Goal: Task Accomplishment & Management: Complete application form

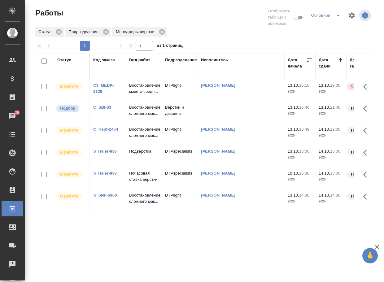
click at [109, 110] on link "C_SBI-33" at bounding box center [102, 107] width 18 height 5
click at [149, 117] on p "Восстановление сложного мак..." at bounding box center [144, 110] width 30 height 12
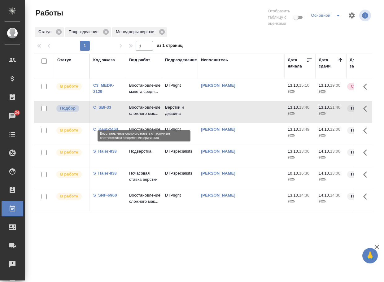
click at [149, 117] on p "Восстановление сложного мак..." at bounding box center [144, 110] width 30 height 12
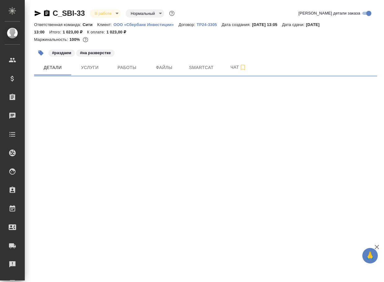
select select "RU"
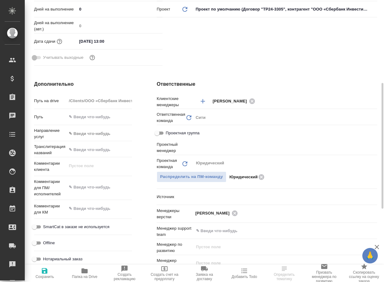
type textarea "x"
type input "[PERSON_NAME]"
type textarea "x"
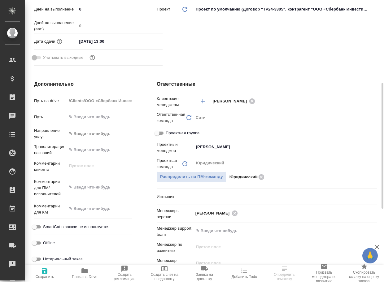
type textarea "x"
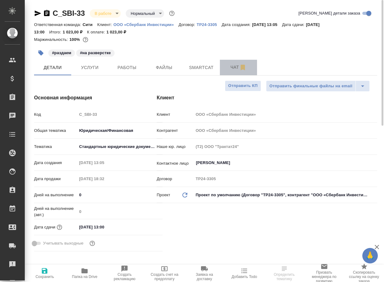
click at [233, 73] on button "Чат" at bounding box center [238, 68] width 37 height 16
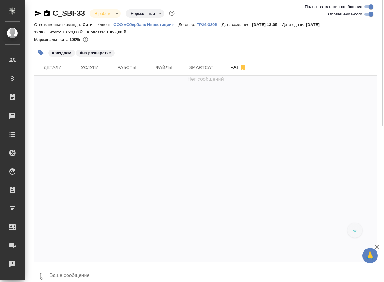
scroll to position [707, 0]
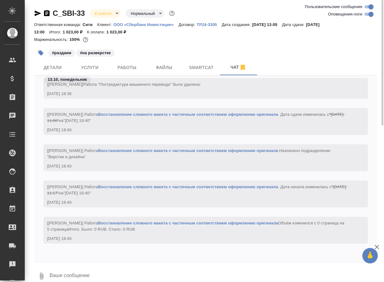
click at [366, 15] on input "Оповещения-логи" at bounding box center [371, 14] width 22 height 7
checkbox input "false"
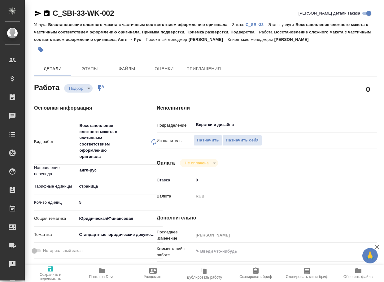
type textarea "x"
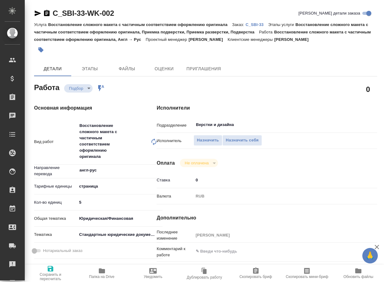
type textarea "x"
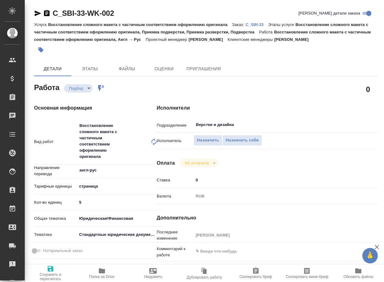
type textarea "x"
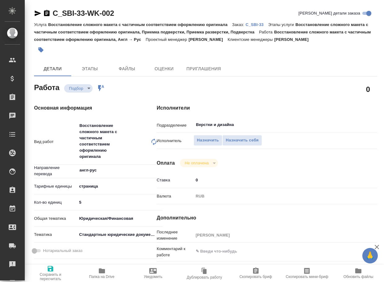
type textarea "x"
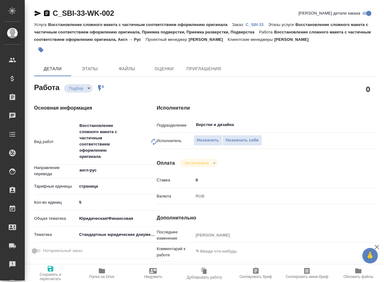
click at [238, 125] on input "Верстки и дизайна" at bounding box center [266, 124] width 141 height 7
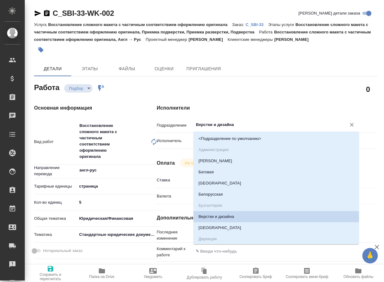
type textarea "x"
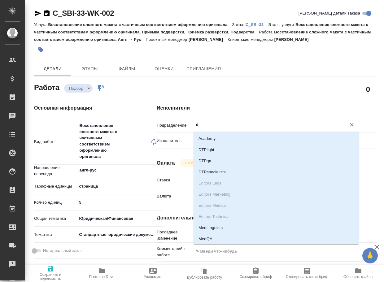
type input "dt"
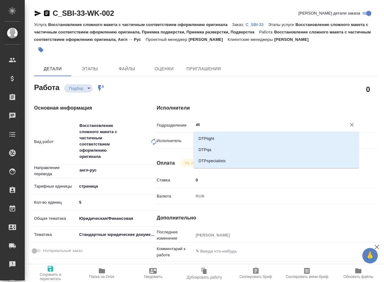
type textarea "x"
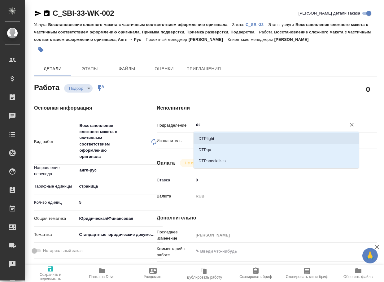
click at [226, 138] on li "DTPlight" at bounding box center [277, 138] width 166 height 11
type textarea "x"
type input "DTPlight"
type textarea "x"
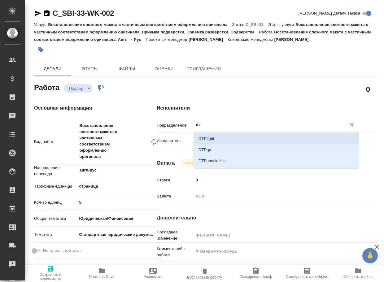
type textarea "x"
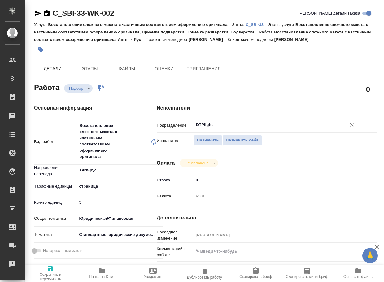
type textarea "x"
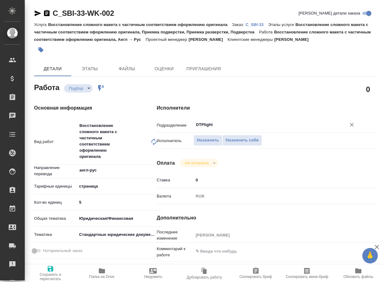
type input "DTPlight"
click at [51, 272] on icon "button" at bounding box center [51, 269] width 6 height 6
type textarea "x"
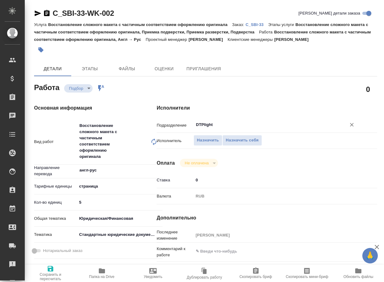
type textarea "x"
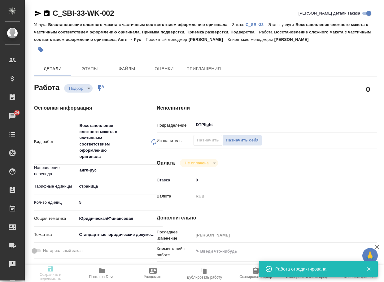
type textarea "x"
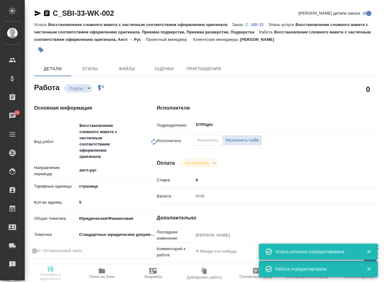
type input "recruiting"
type textarea "Восстановление сложного макета с частичным соответствием оформлению оригинала"
type textarea "x"
type input "англ-рус"
type input "5a8b1489cc6b4906c91bfdb2"
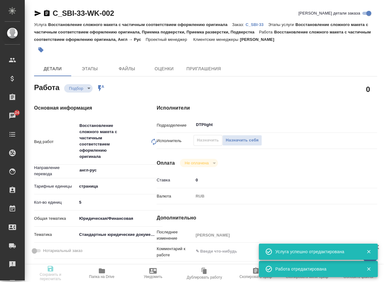
type input "5"
type input "yr-fn"
type input "5f647205b73bc97568ca66bf"
type input "[DATE] 18:40"
type input "[DATE] 21:40"
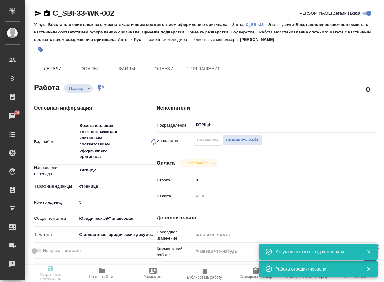
type input "[DATE] 13:00"
type input "DTPlight"
type input "notPayed"
type input "0"
type input "RUB"
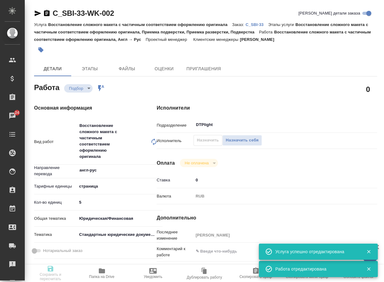
type input "[PERSON_NAME]"
type textarea "x"
type textarea "/Clients/ООО «Сбербанк Инвестиции»/Orders/C_SBI-33/DTP/C_SBI-33-WK-002"
type textarea "x"
type input "C_SBI-33"
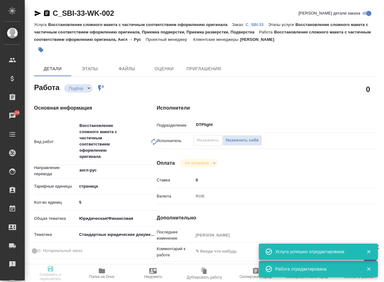
type input "Восстановление сложного макета с частичным соответствием оформлению оригинала"
type input "Восстановление сложного макета с частичным соответствием оформлению оригинала, …"
type input "[PERSON_NAME]"
type input "/Clients/ООО «Сбербанк Инвестиции»/Orders/C_SBI-33"
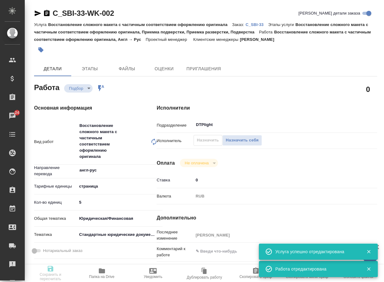
type textarea "x"
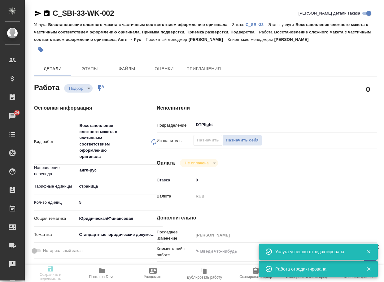
type textarea "x"
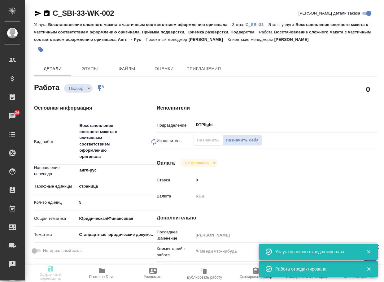
type textarea "x"
